Goal: Task Accomplishment & Management: Manage account settings

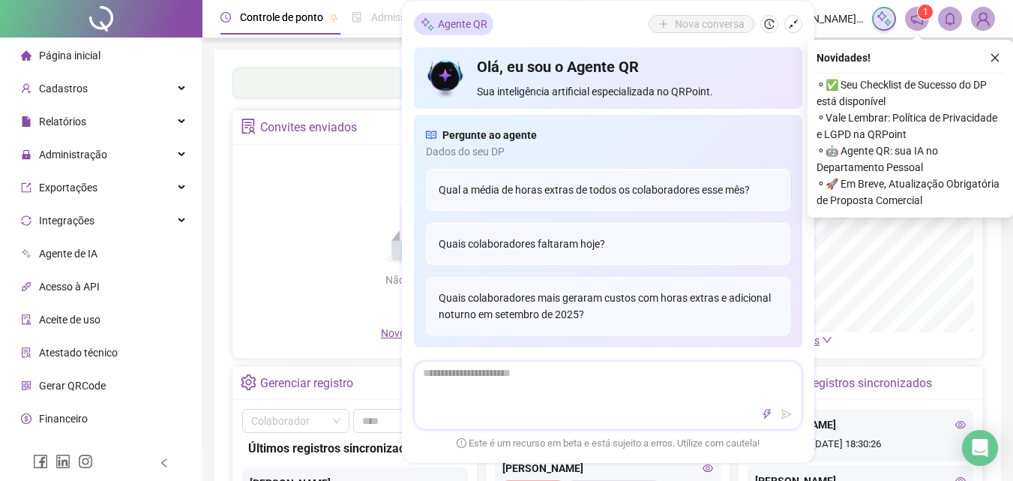
scroll to position [75, 0]
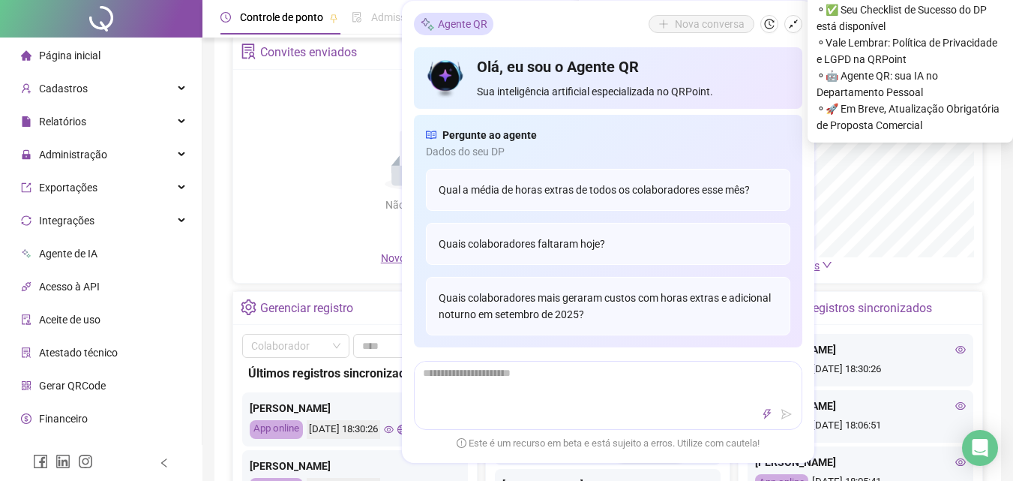
click at [318, 113] on div "Não há dados Não há dados" at bounding box center [418, 164] width 353 height 171
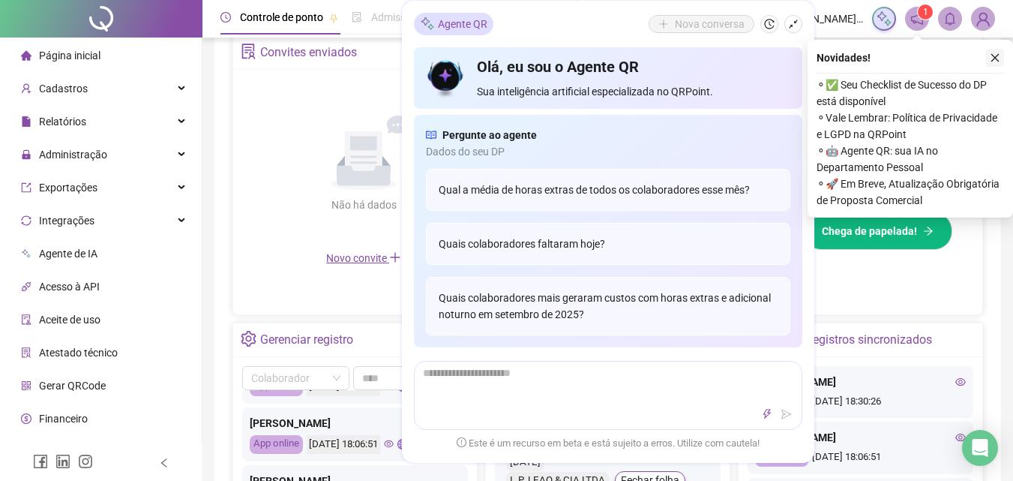
click at [992, 54] on icon "close" at bounding box center [995, 58] width 11 height 11
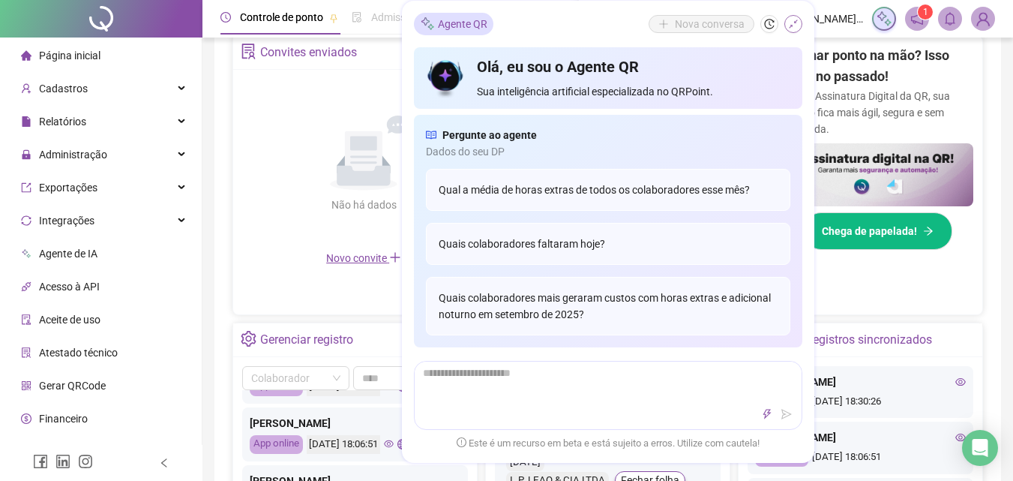
click at [795, 26] on icon "shrink" at bounding box center [793, 24] width 11 height 11
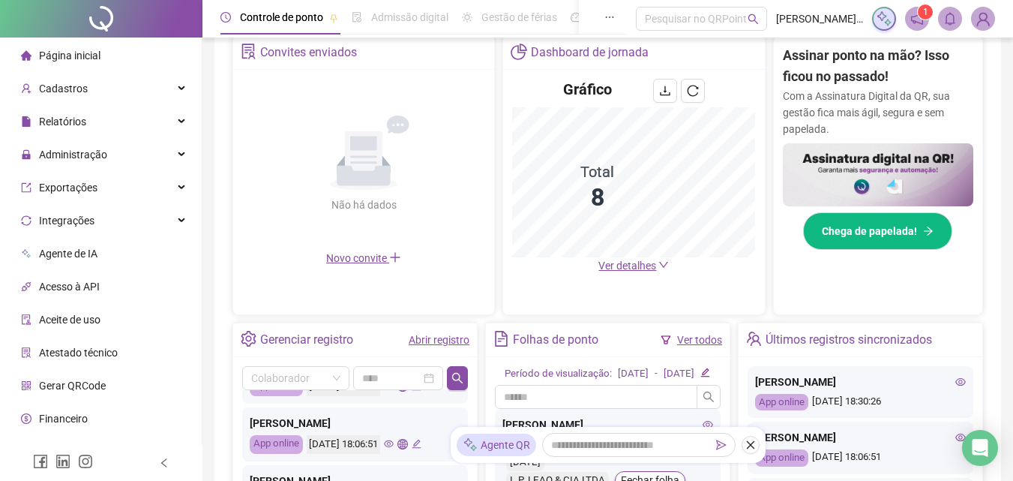
click at [664, 274] on div "Gráfico Total 8 Ver detalhes" at bounding box center [633, 176] width 261 height 213
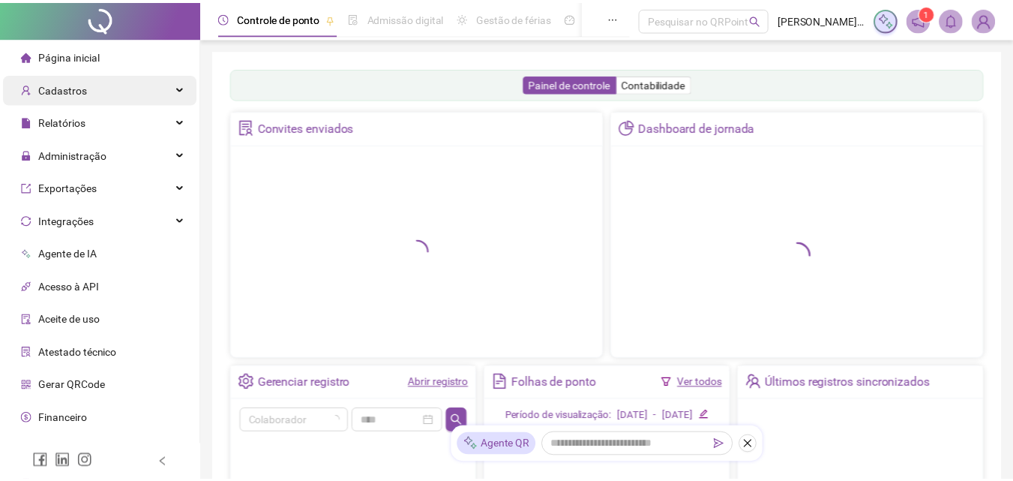
scroll to position [296, 0]
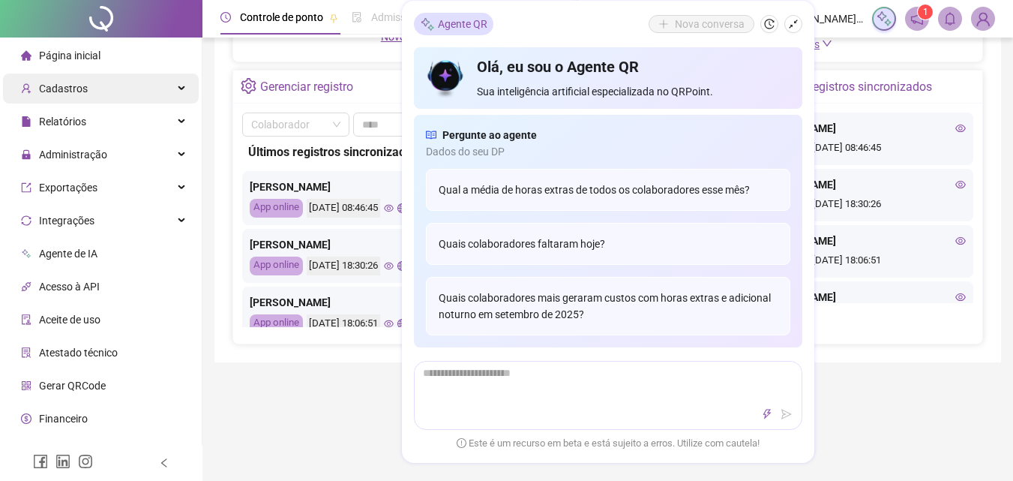
click at [170, 92] on div "Cadastros" at bounding box center [101, 89] width 196 height 30
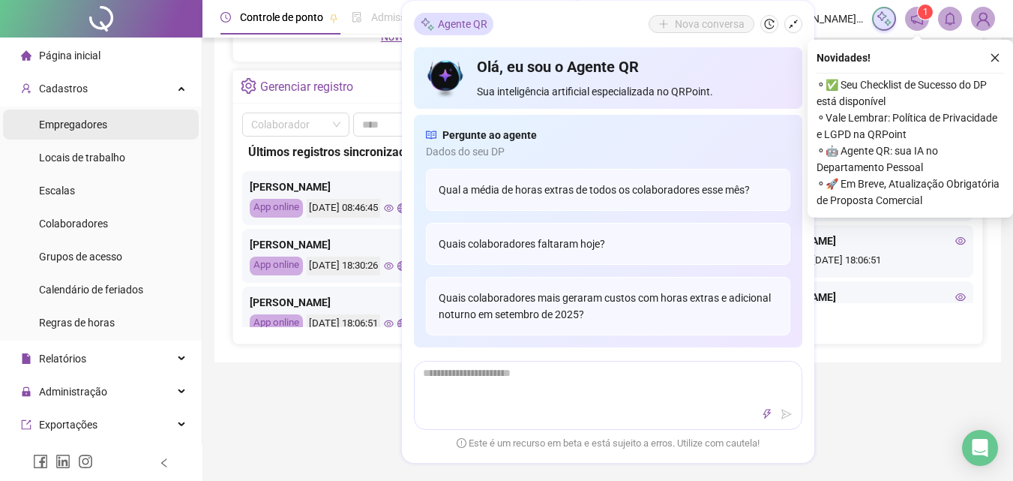
click at [95, 124] on span "Empregadores" at bounding box center [73, 125] width 68 height 12
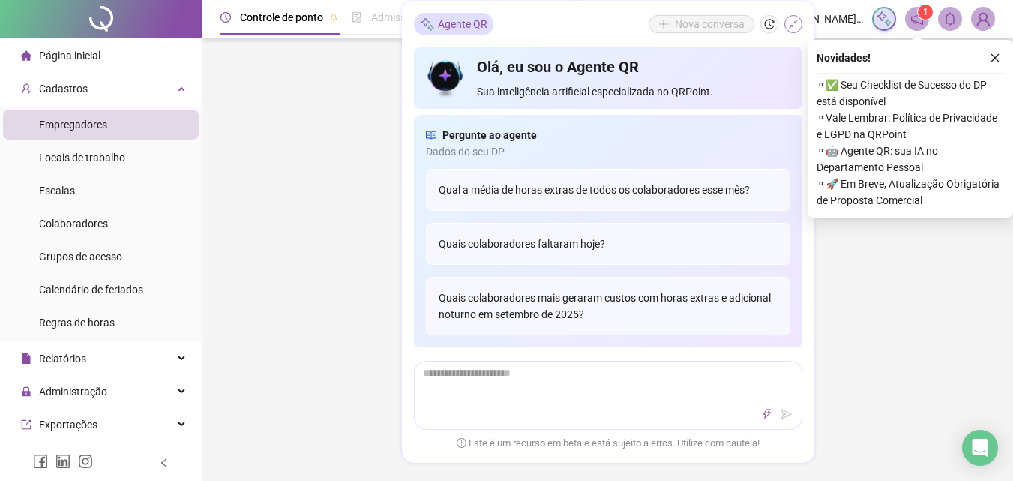
click at [798, 20] on icon "shrink" at bounding box center [793, 24] width 11 height 11
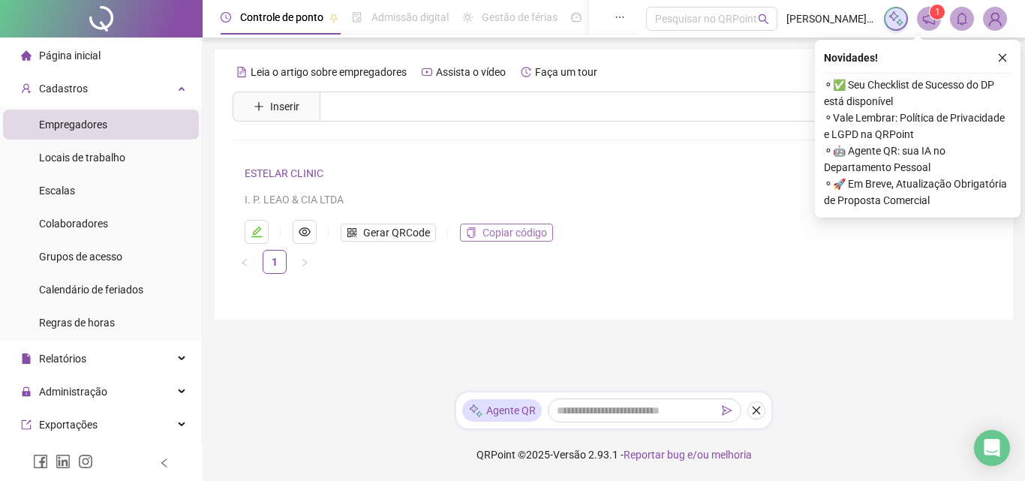
click at [512, 229] on span "Copiar código" at bounding box center [514, 232] width 65 height 17
click at [116, 227] on li "Colaboradores" at bounding box center [101, 224] width 196 height 30
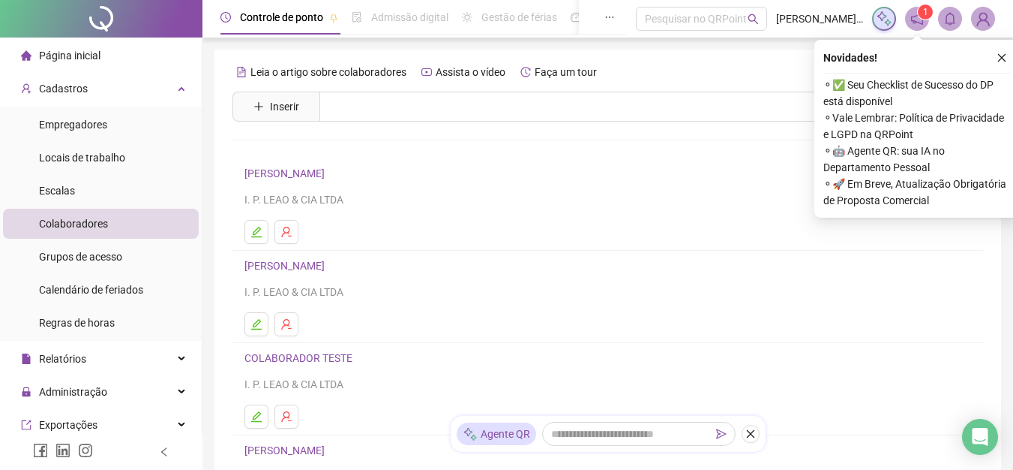
click at [329, 167] on link "[PERSON_NAME]" at bounding box center [287, 173] width 85 height 12
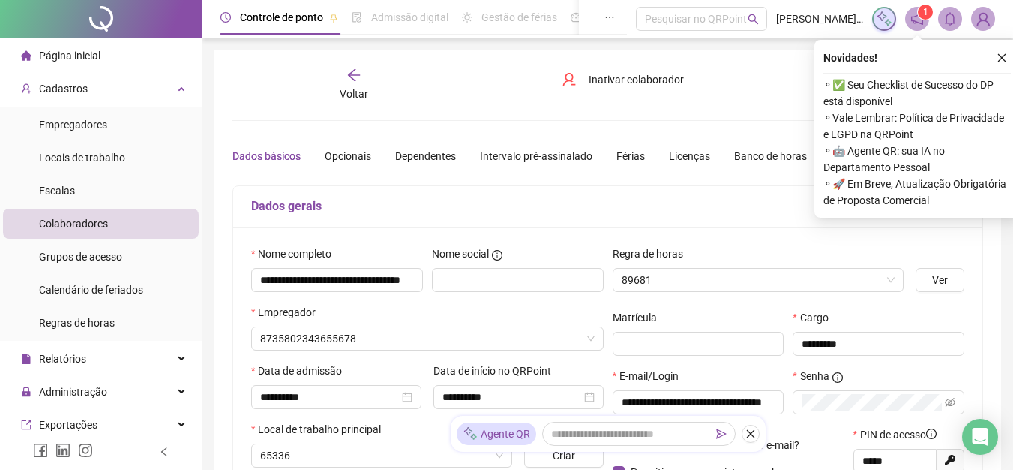
type input "*****"
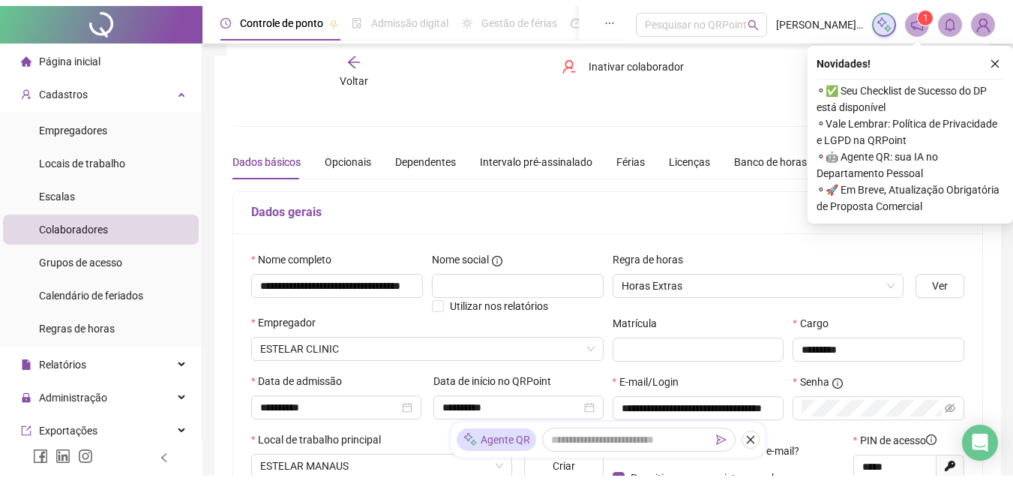
scroll to position [150, 0]
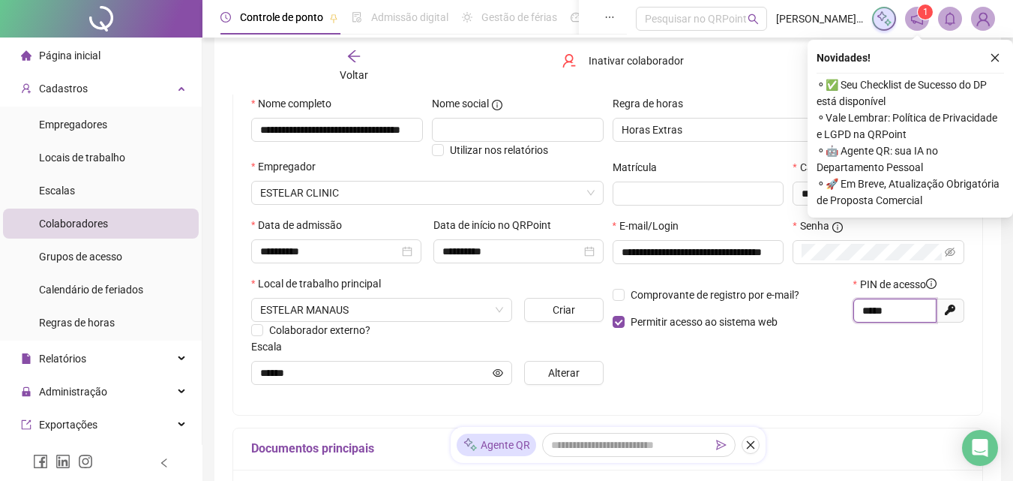
drag, startPoint x: 922, startPoint y: 308, endPoint x: 851, endPoint y: 311, distance: 70.5
click at [851, 311] on div "PIN de acesso ***** Gerar novo pin" at bounding box center [909, 308] width 120 height 65
click at [954, 249] on icon "eye-invisible" at bounding box center [950, 252] width 11 height 11
click at [948, 253] on icon "eye" at bounding box center [950, 252] width 11 height 11
click at [825, 312] on div "Comprovante de registro por e-mail? Permitir acesso ao sistema web PIN de acess…" at bounding box center [789, 308] width 362 height 65
